Goal: Transaction & Acquisition: Purchase product/service

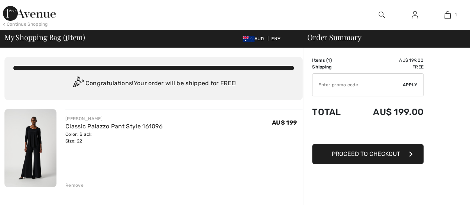
click at [374, 86] on input "TEXT" at bounding box center [357, 85] width 90 height 22
type input "NEW15"
click at [414, 84] on span "Apply" at bounding box center [409, 84] width 15 height 7
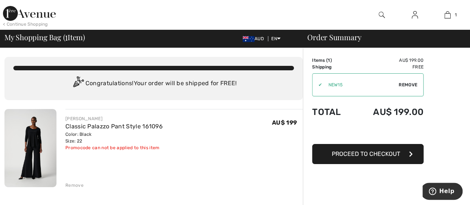
click at [394, 151] on span "Proceed to Checkout" at bounding box center [366, 153] width 68 height 7
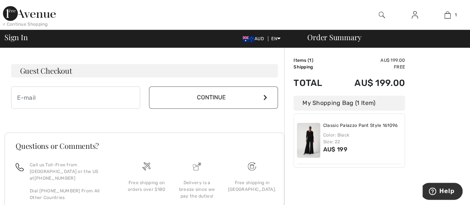
scroll to position [219, 0]
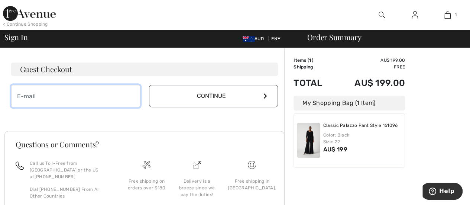
click at [116, 97] on input "email" at bounding box center [75, 96] width 129 height 22
type input "kimvb101@gmail.com"
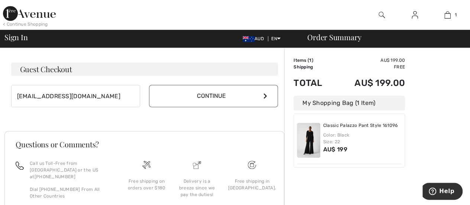
click at [205, 102] on button "Continue" at bounding box center [213, 96] width 129 height 22
click at [208, 97] on button "Continue" at bounding box center [213, 96] width 129 height 22
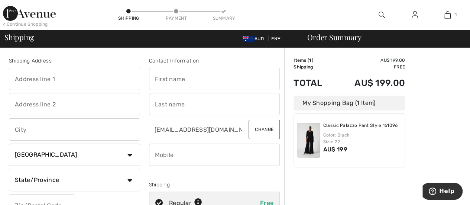
click at [74, 82] on input "text" at bounding box center [74, 79] width 131 height 22
type input "5 Regal Crt"
type input "Horsham"
select select "AU"
type input "3400"
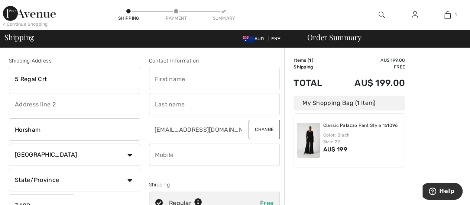
type input "Kim"
type input "van Buuren"
type input "0411057821"
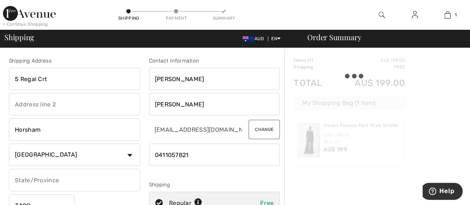
type input "Victoria"
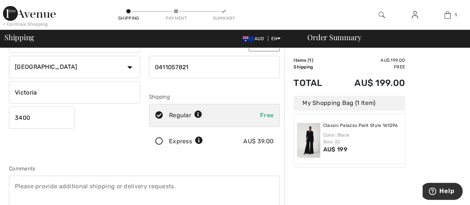
scroll to position [88, 0]
click at [156, 139] on icon at bounding box center [159, 141] width 20 height 8
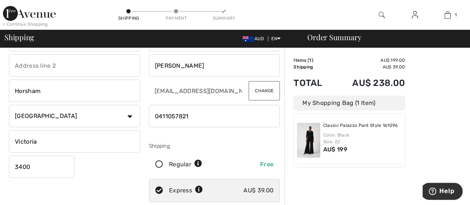
scroll to position [0, 0]
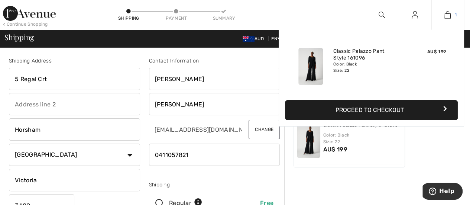
click at [448, 11] on img at bounding box center [447, 14] width 6 height 9
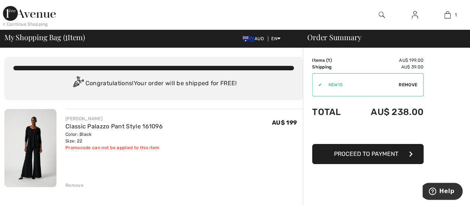
click at [382, 15] on img at bounding box center [381, 14] width 6 height 9
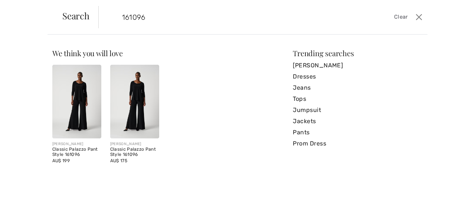
type input "161096"
click at [74, 117] on img at bounding box center [76, 102] width 49 height 74
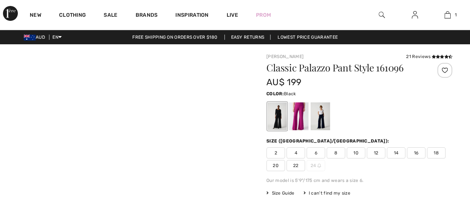
click at [277, 162] on span "20" at bounding box center [275, 165] width 19 height 11
click at [276, 123] on div at bounding box center [276, 116] width 19 height 28
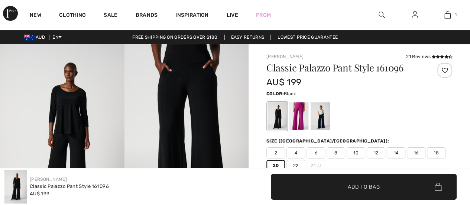
click at [160, 115] on img at bounding box center [186, 137] width 124 height 186
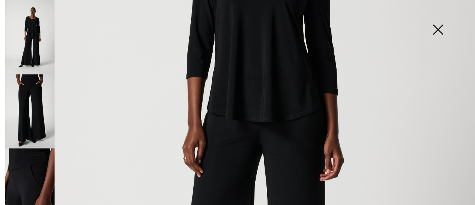
scroll to position [219, 0]
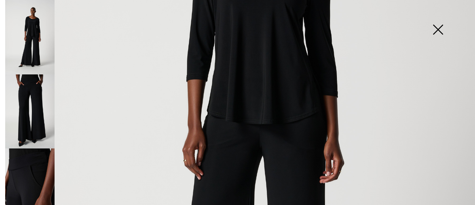
click at [40, 106] on img at bounding box center [29, 111] width 49 height 74
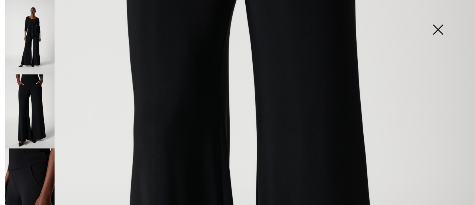
scroll to position [198, 0]
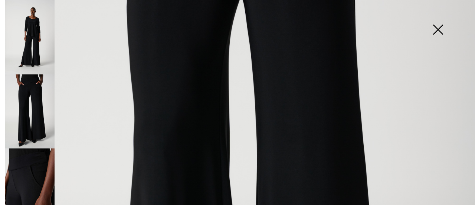
click at [31, 167] on img at bounding box center [29, 185] width 49 height 74
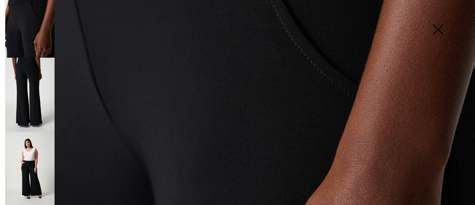
scroll to position [165, 0]
click at [36, 92] on img at bounding box center [29, 94] width 49 height 74
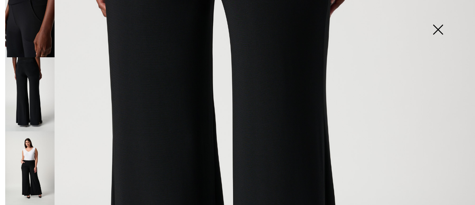
scroll to position [199, 0]
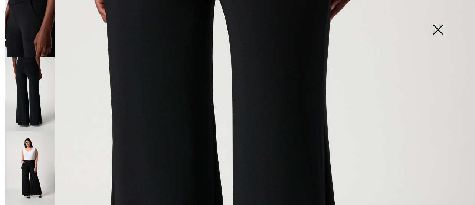
click at [32, 94] on img at bounding box center [29, 94] width 49 height 74
click at [29, 89] on img at bounding box center [29, 94] width 49 height 74
click at [34, 164] on img at bounding box center [29, 168] width 49 height 74
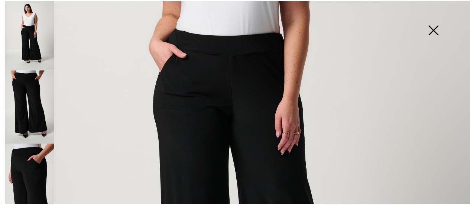
scroll to position [301, 0]
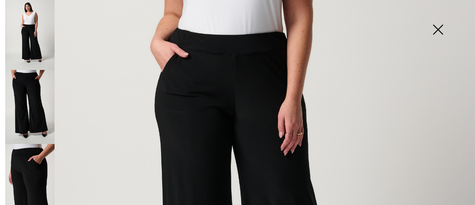
click at [31, 150] on img at bounding box center [29, 181] width 49 height 74
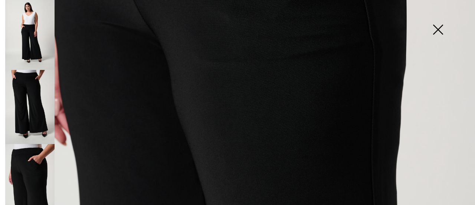
click at [31, 160] on img at bounding box center [29, 181] width 49 height 74
click at [31, 107] on img at bounding box center [29, 107] width 49 height 74
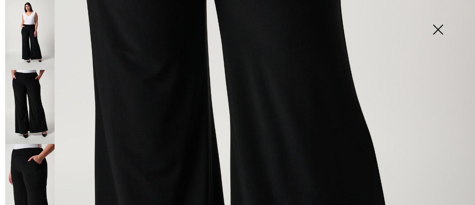
click at [32, 88] on img at bounding box center [29, 107] width 49 height 74
click at [438, 25] on img at bounding box center [438, 30] width 37 height 38
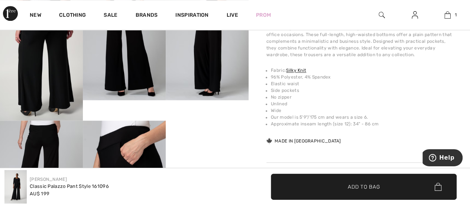
scroll to position [486, 0]
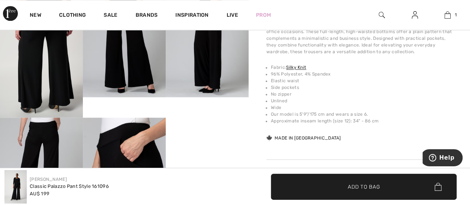
click at [31, 140] on img at bounding box center [41, 169] width 83 height 104
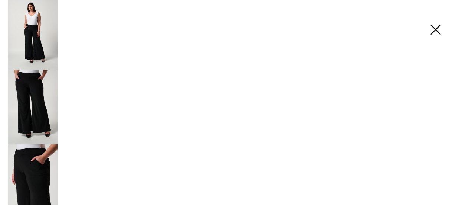
scroll to position [496, 0]
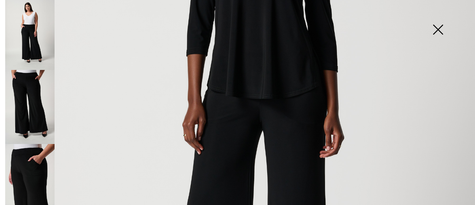
click at [20, 156] on img at bounding box center [29, 181] width 49 height 74
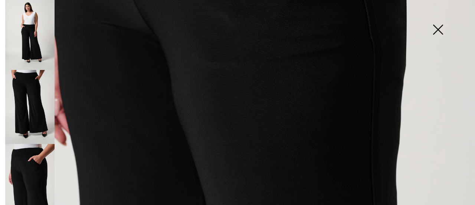
click at [20, 153] on img at bounding box center [29, 181] width 49 height 74
click at [20, 103] on img at bounding box center [29, 107] width 49 height 74
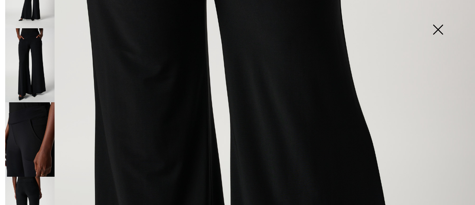
scroll to position [0, 0]
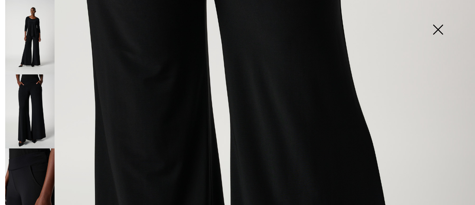
click at [441, 33] on img at bounding box center [438, 30] width 37 height 38
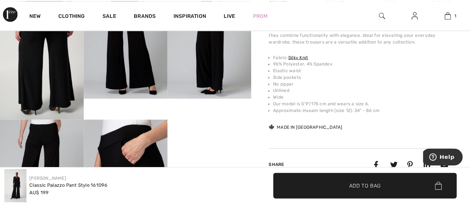
scroll to position [486, 0]
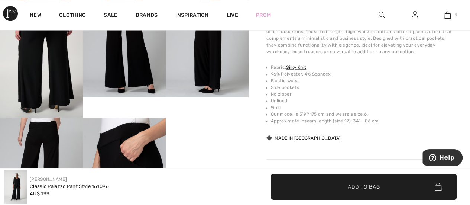
click at [359, 189] on span "Add to Bag" at bounding box center [364, 186] width 32 height 8
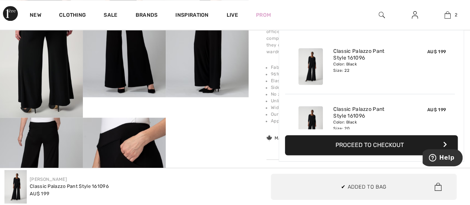
scroll to position [23, 0]
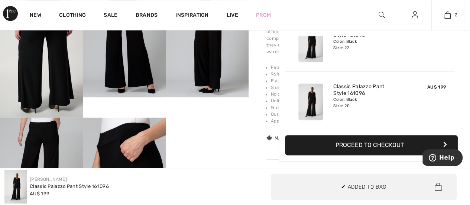
click at [343, 142] on button "Proceed to Checkout" at bounding box center [371, 145] width 173 height 20
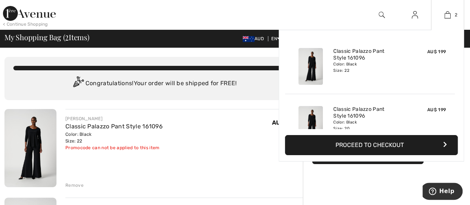
click at [427, 53] on span "AU$ 199" at bounding box center [436, 51] width 19 height 5
click at [350, 55] on link "Classic Palazzo Pant Style 161096" at bounding box center [369, 54] width 73 height 13
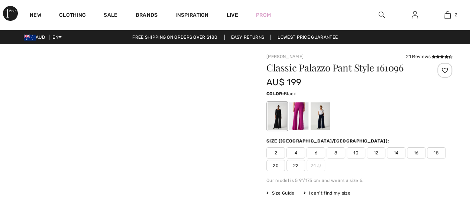
click at [274, 166] on span "20" at bounding box center [275, 165] width 19 height 11
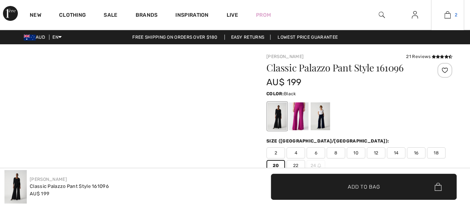
click at [449, 14] on img at bounding box center [447, 14] width 6 height 9
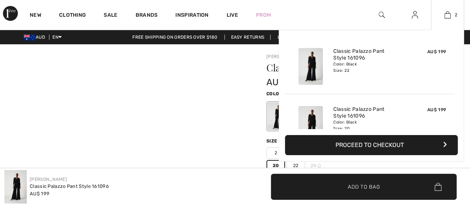
click at [411, 56] on div "AU$ 199" at bounding box center [428, 66] width 39 height 43
click at [434, 51] on span "AU$ 199" at bounding box center [436, 51] width 19 height 5
click at [360, 60] on link "Classic Palazzo Pant Style 161096" at bounding box center [369, 54] width 73 height 13
click at [348, 66] on div "Color: Black Size: 22" at bounding box center [369, 67] width 73 height 12
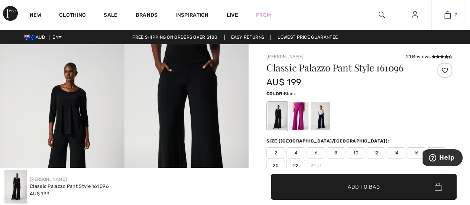
click at [445, 19] on img at bounding box center [447, 14] width 6 height 9
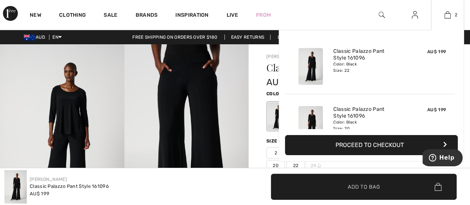
click at [443, 71] on div "AU$ 199" at bounding box center [428, 66] width 39 height 43
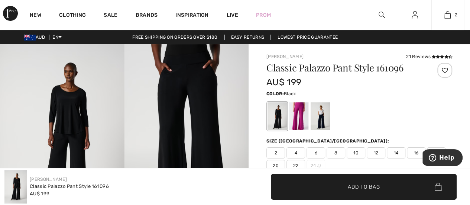
click at [447, 19] on img at bounding box center [447, 14] width 6 height 9
click at [447, 18] on img at bounding box center [447, 14] width 6 height 9
click at [300, 106] on div at bounding box center [298, 116] width 19 height 28
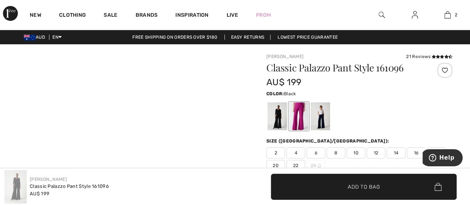
click at [278, 115] on div at bounding box center [276, 116] width 19 height 28
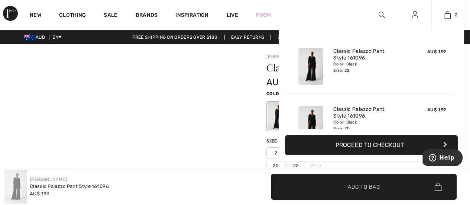
click at [385, 141] on button "Proceed to Checkout" at bounding box center [371, 145] width 173 height 20
click at [319, 138] on button "Proceed to Checkout" at bounding box center [371, 145] width 173 height 20
click at [432, 16] on link "2" at bounding box center [447, 14] width 32 height 9
click at [368, 52] on link "Classic Palazzo Pant Style 161096" at bounding box center [369, 54] width 73 height 13
click at [351, 51] on link "Classic Palazzo Pant Style 161096" at bounding box center [369, 54] width 73 height 13
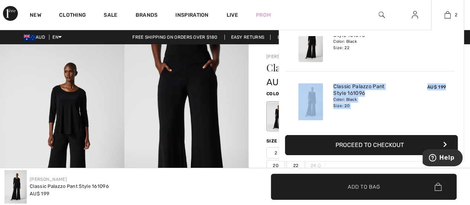
drag, startPoint x: 457, startPoint y: 63, endPoint x: 460, endPoint y: 127, distance: 64.6
click at [460, 127] on div "Added to Bag Joseph Ribkoff Classic Palazzo Pant Style 161096 AU$ 199 Color: Bl…" at bounding box center [370, 95] width 185 height 131
click at [433, 85] on span "AU$ 199" at bounding box center [436, 86] width 19 height 5
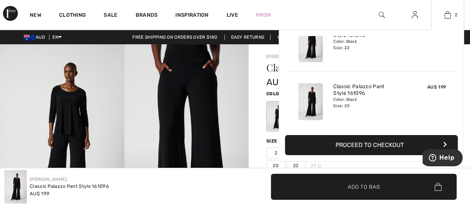
click at [458, 109] on div "Added to Bag Joseph Ribkoff Classic Palazzo Pant Style 161096 AU$ 199 Color: Bl…" at bounding box center [370, 95] width 185 height 131
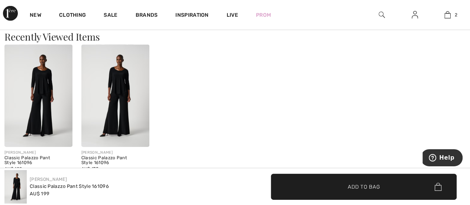
scroll to position [1024, 0]
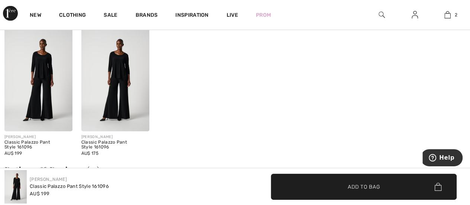
click at [412, 117] on div "JOSEPH RIBKOFF Classic Palazzo Pant Style 161096 AU$ 199 JOSEPH RIBKOFF Classic…" at bounding box center [234, 97] width 461 height 136
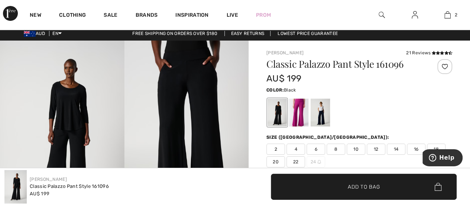
scroll to position [4, 0]
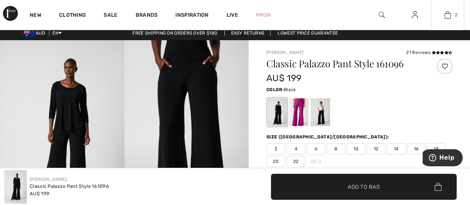
click at [445, 17] on img at bounding box center [447, 14] width 6 height 9
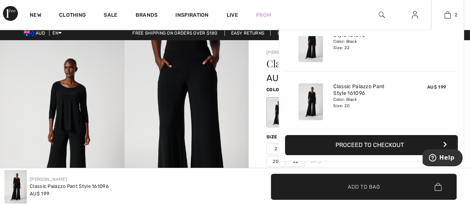
click at [392, 61] on div "Classic Palazzo Pant Style 161096 Color: Black Size: 22" at bounding box center [369, 43] width 79 height 43
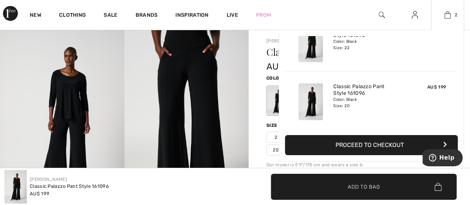
scroll to position [17, 0]
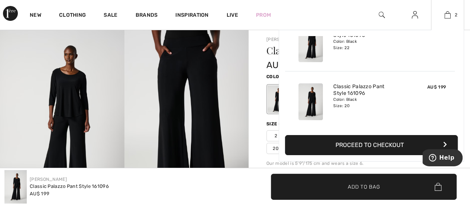
click at [332, 60] on div "Classic Palazzo Pant Style 161096 Color: Black Size: 22" at bounding box center [369, 43] width 79 height 43
click at [325, 66] on div "Added to Bag Joseph Ribkoff Classic Palazzo Pant Style 161096 AU$ 199 Color: Bl…" at bounding box center [370, 42] width 170 height 58
click at [313, 68] on div "Added to Bag Joseph Ribkoff Classic Palazzo Pant Style 161096 AU$ 199 Color: Bl…" at bounding box center [370, 42] width 170 height 58
click at [326, 68] on div "Added to Bag Joseph Ribkoff Classic Palazzo Pant Style 161096 AU$ 199 Color: Bl…" at bounding box center [370, 42] width 170 height 58
click at [402, 149] on button "Proceed to Checkout" at bounding box center [371, 145] width 173 height 20
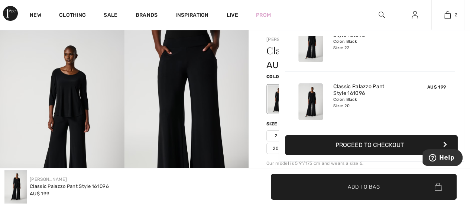
click at [447, 145] on button "Proceed to Checkout" at bounding box center [371, 145] width 173 height 20
click at [410, 145] on button "Proceed to Checkout" at bounding box center [371, 145] width 173 height 20
click at [395, 150] on button "Proceed to Checkout" at bounding box center [371, 145] width 173 height 20
click at [389, 146] on button "Proceed to Checkout" at bounding box center [371, 145] width 173 height 20
click at [386, 146] on button "Proceed to Checkout" at bounding box center [371, 145] width 173 height 20
